Goal: Task Accomplishment & Management: Manage account settings

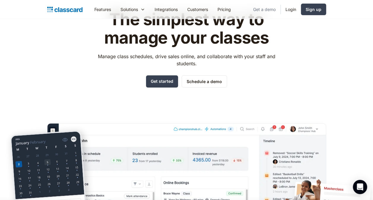
scroll to position [30, 0]
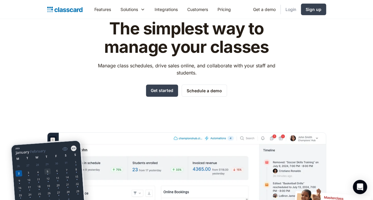
click at [292, 8] on link "Login" at bounding box center [291, 9] width 20 height 13
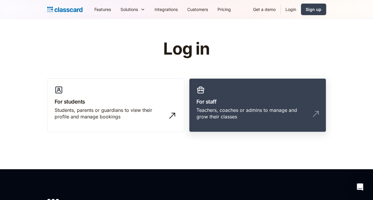
click at [235, 111] on div "Teachers, coaches or admins to manage and grow their classes" at bounding box center [251, 113] width 110 height 13
